Goal: Transaction & Acquisition: Purchase product/service

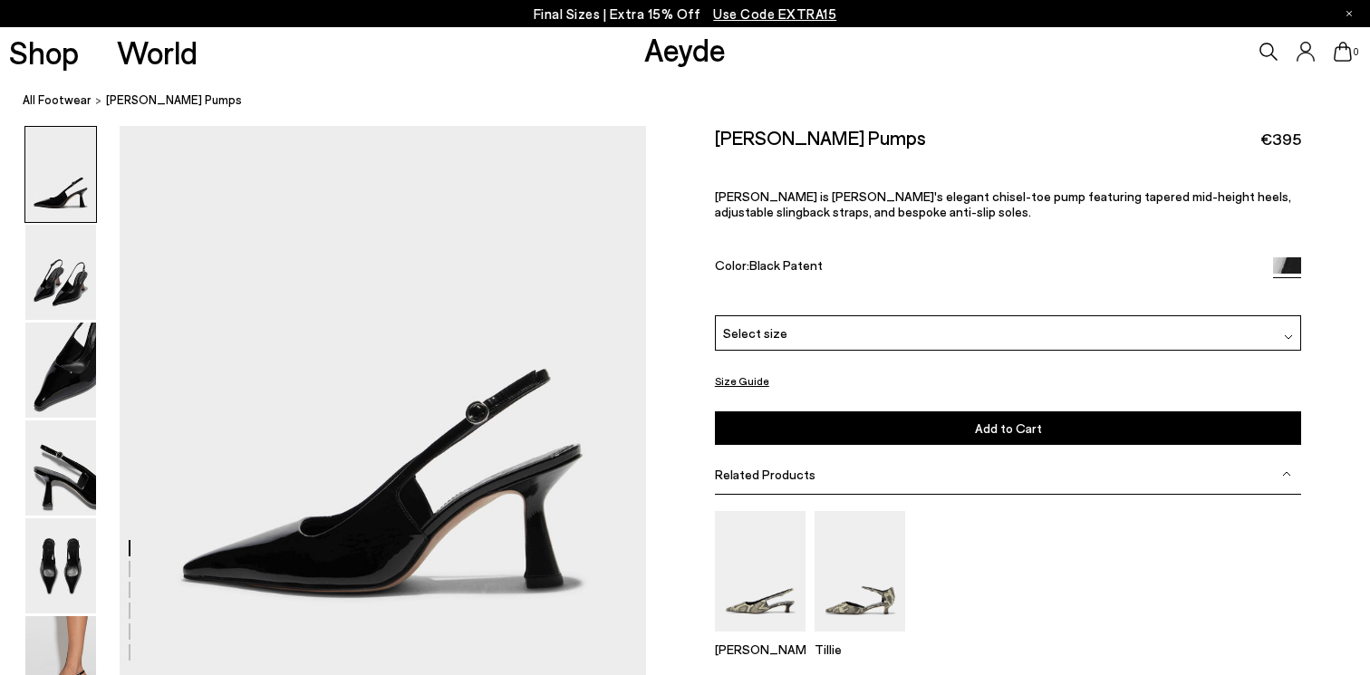
click at [788, 315] on div "Select size" at bounding box center [1008, 332] width 587 height 35
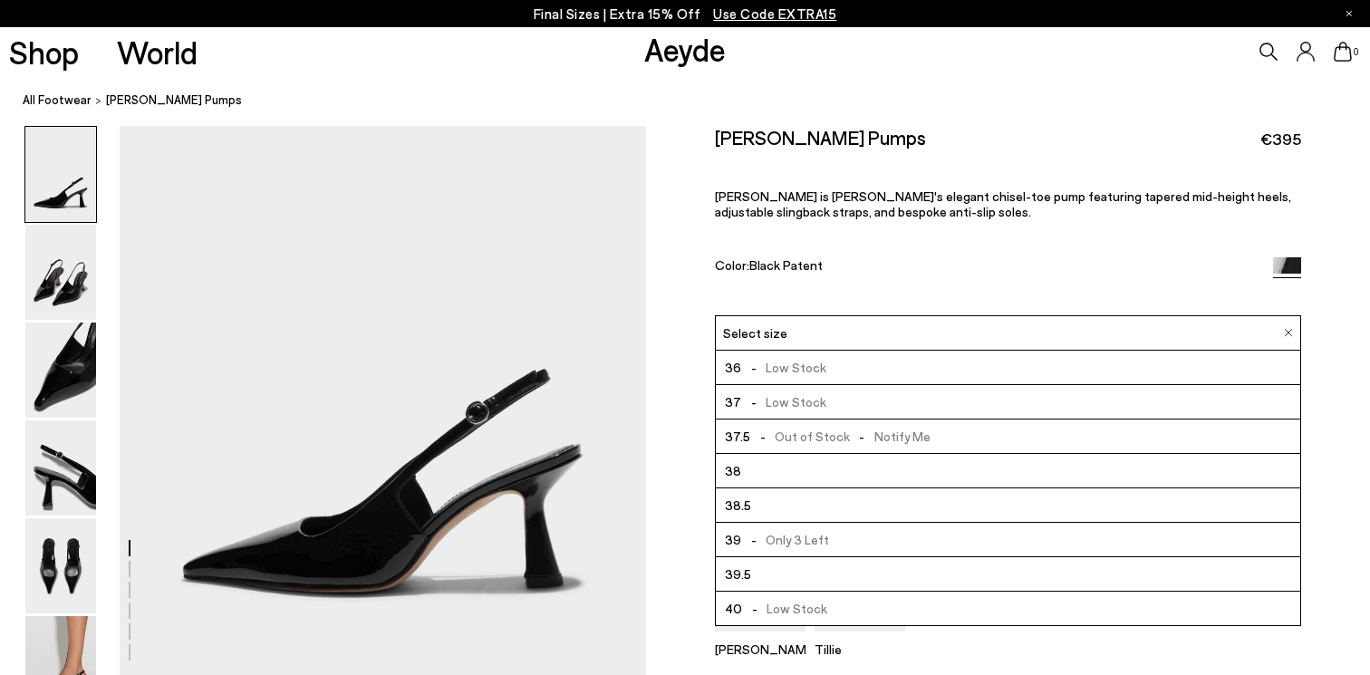
click at [788, 528] on span "- Only 3 Left" at bounding box center [785, 539] width 88 height 23
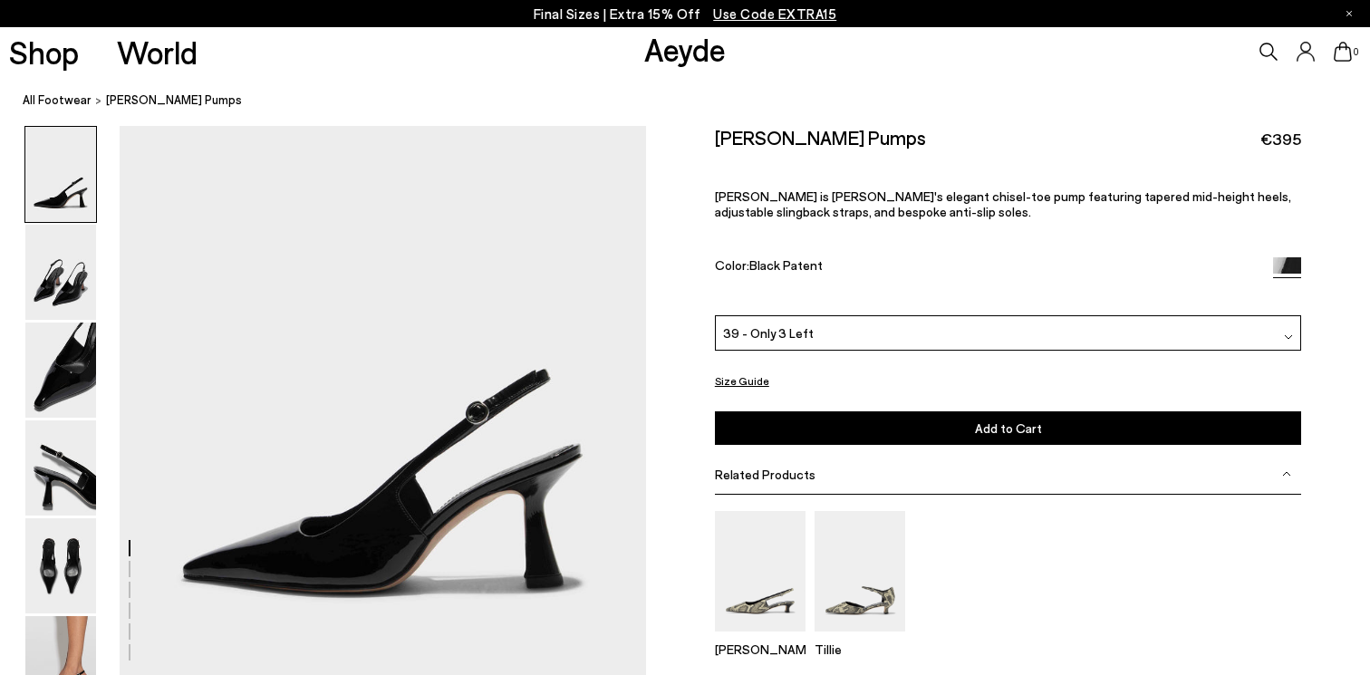
click at [973, 411] on button "Add to Cart Select a Size First" at bounding box center [1008, 428] width 587 height 34
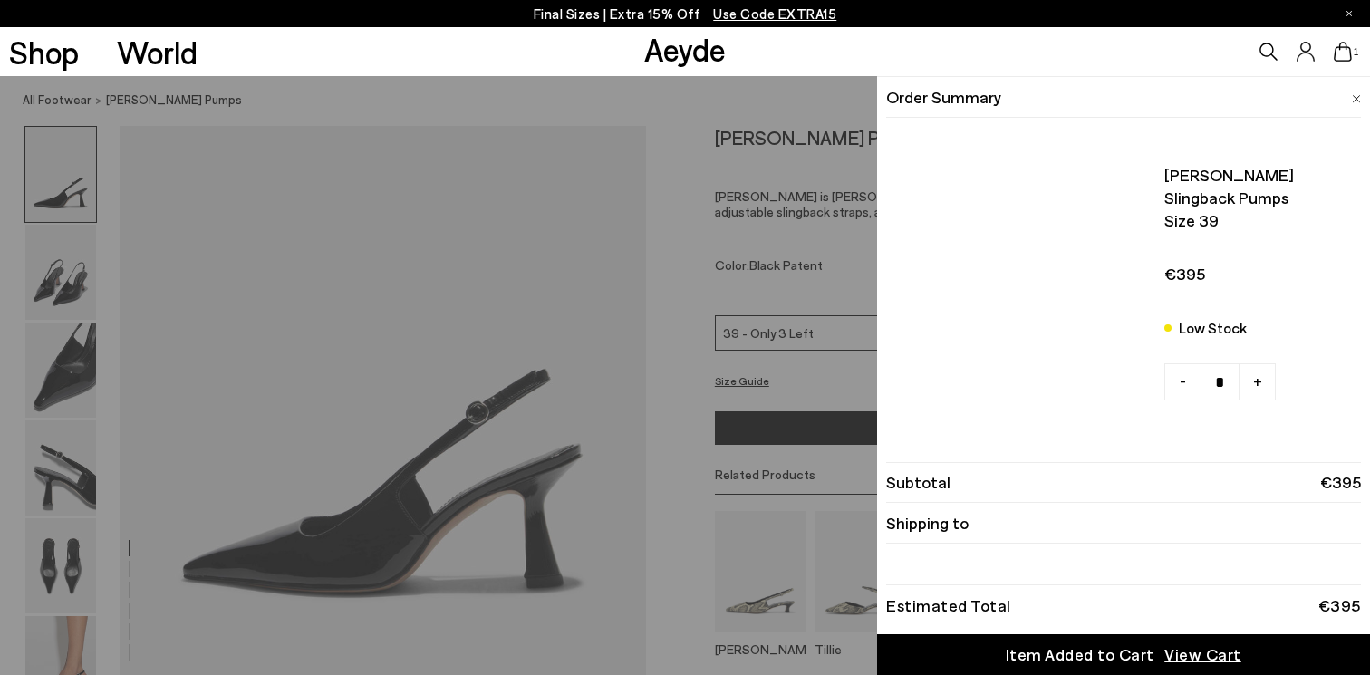
click at [1339, 53] on icon at bounding box center [1342, 52] width 18 height 20
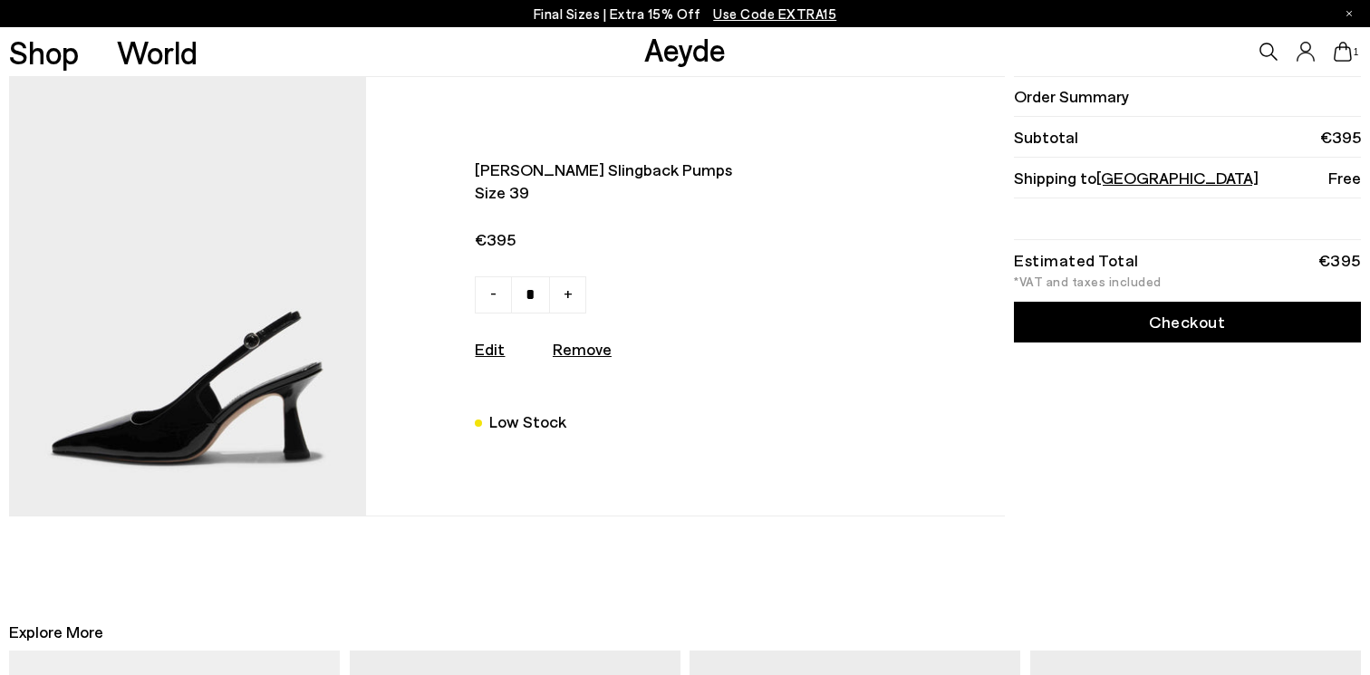
click at [1158, 287] on div "*VAT and taxes included" at bounding box center [1187, 281] width 346 height 13
click at [1163, 332] on link "Checkout" at bounding box center [1187, 322] width 346 height 41
